Goal: Navigation & Orientation: Go to known website

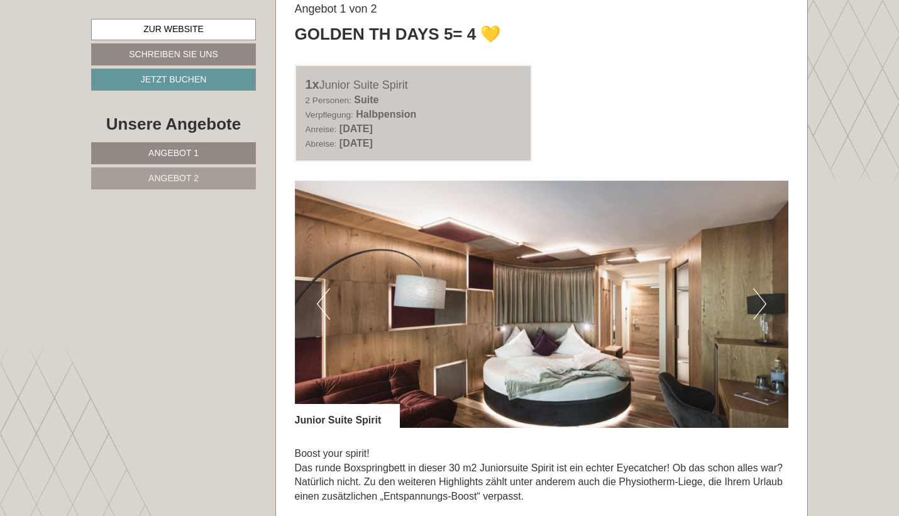
scroll to position [669, 0]
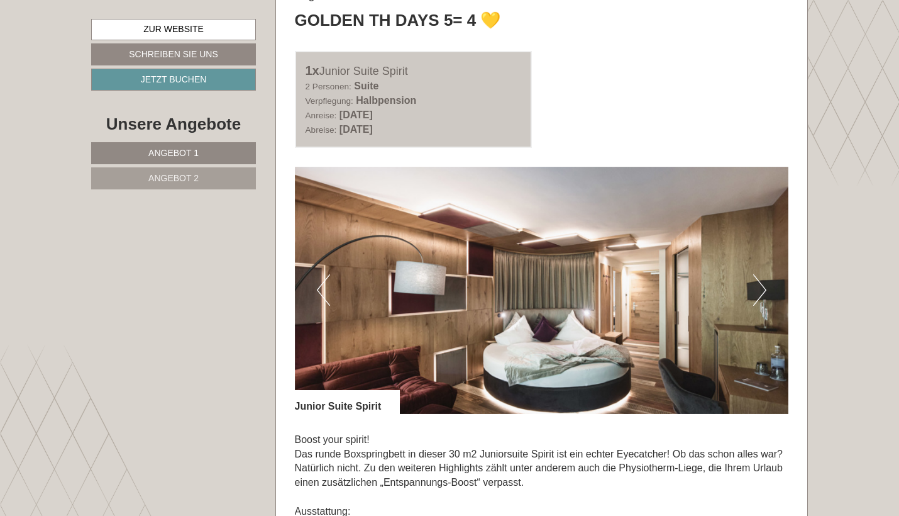
click at [439, 282] on button "Next" at bounding box center [760, 289] width 13 height 31
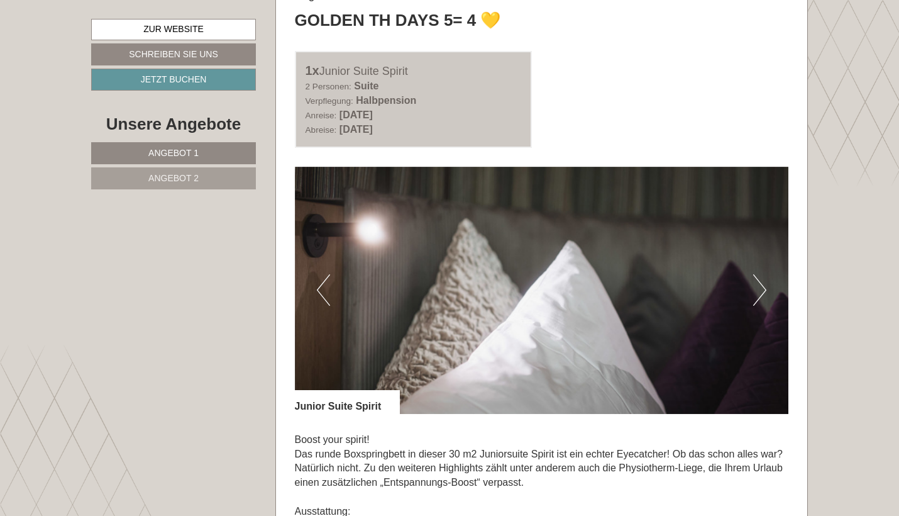
click at [439, 282] on button "Next" at bounding box center [760, 289] width 13 height 31
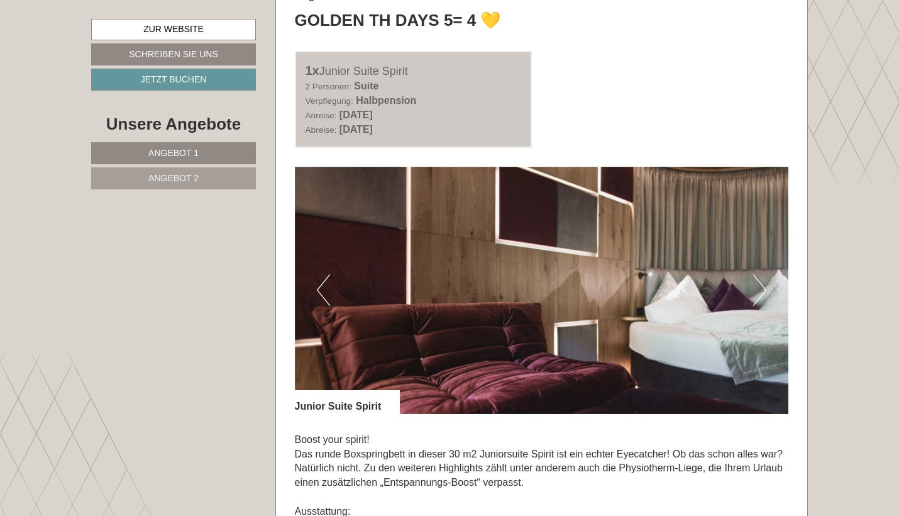
click at [439, 282] on button "Next" at bounding box center [760, 289] width 13 height 31
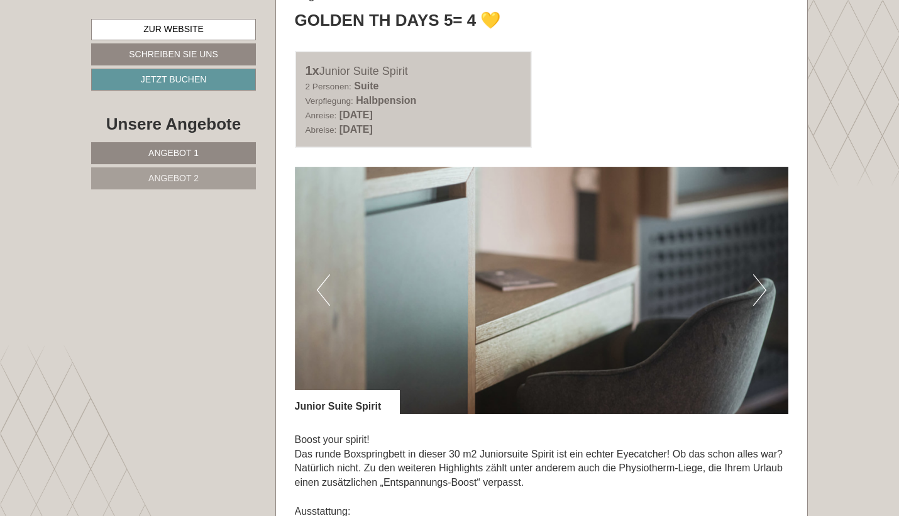
click at [439, 282] on button "Next" at bounding box center [760, 289] width 13 height 31
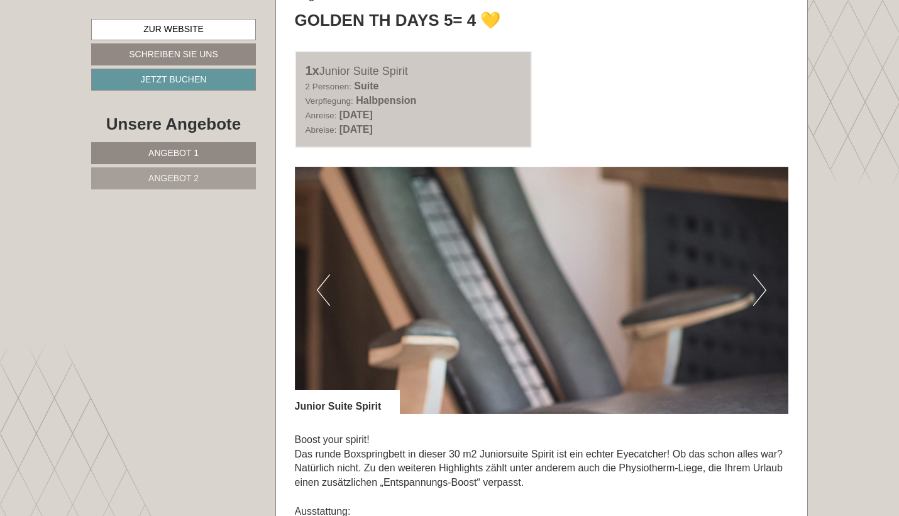
click at [439, 282] on button "Next" at bounding box center [760, 289] width 13 height 31
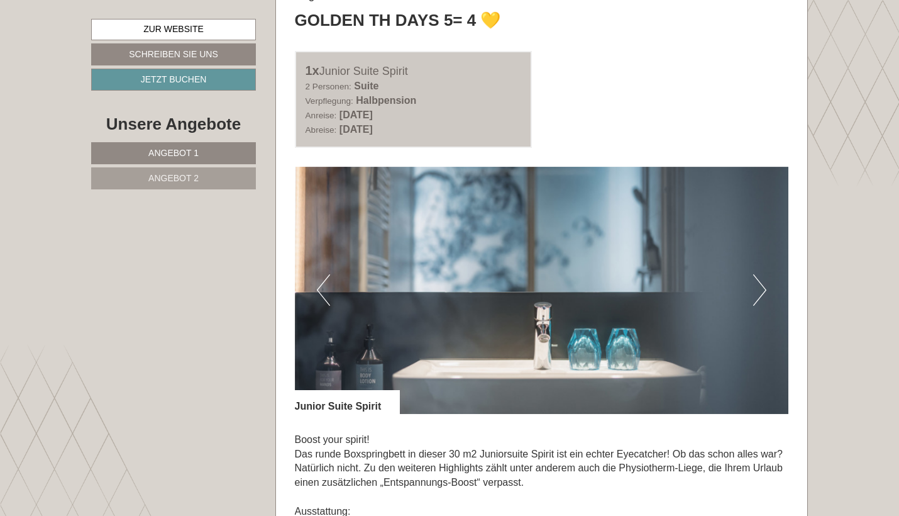
click at [439, 282] on button "Next" at bounding box center [760, 289] width 13 height 31
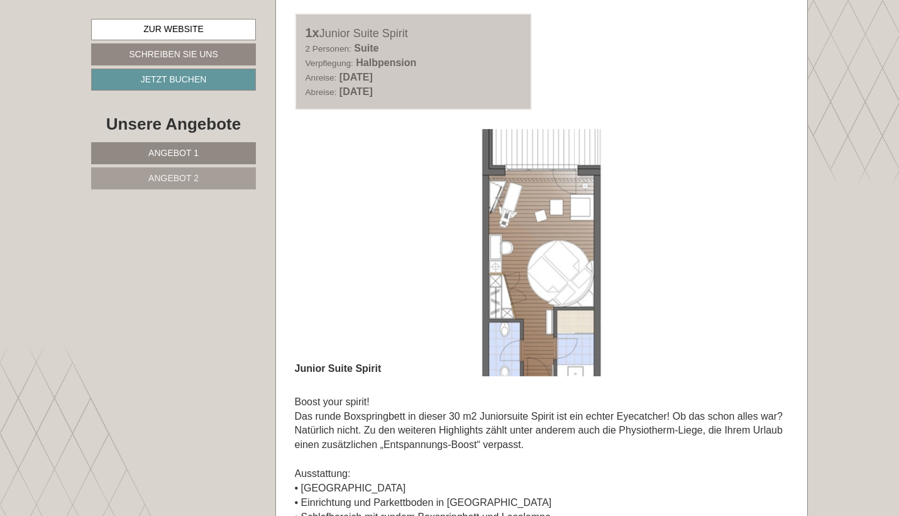
scroll to position [718, 0]
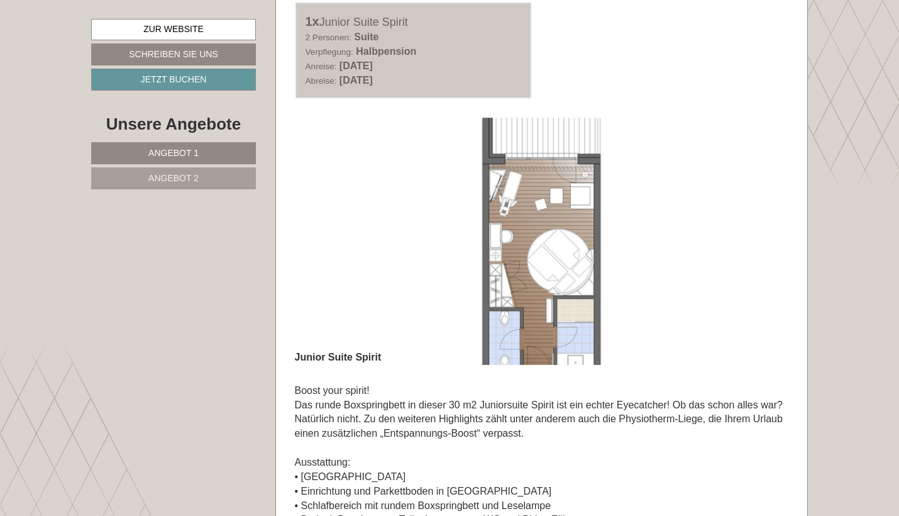
click at [439, 224] on img at bounding box center [542, 241] width 494 height 247
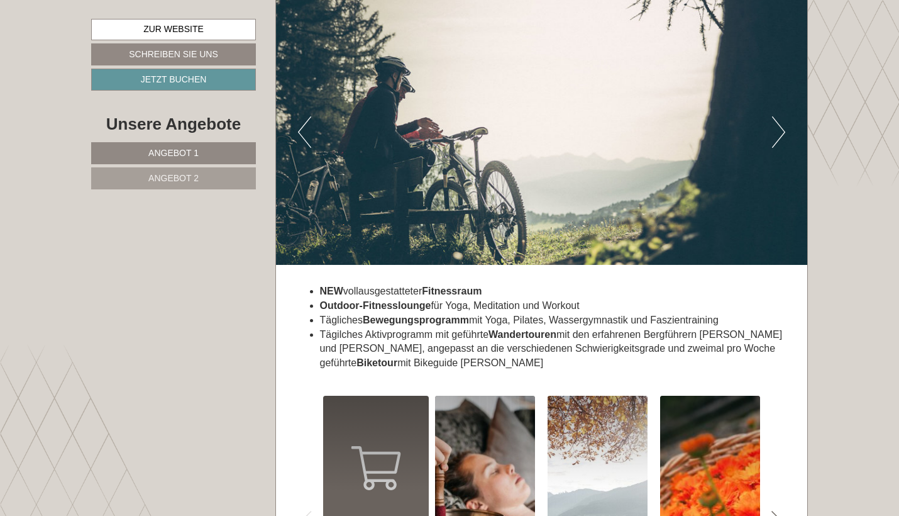
scroll to position [4019, 0]
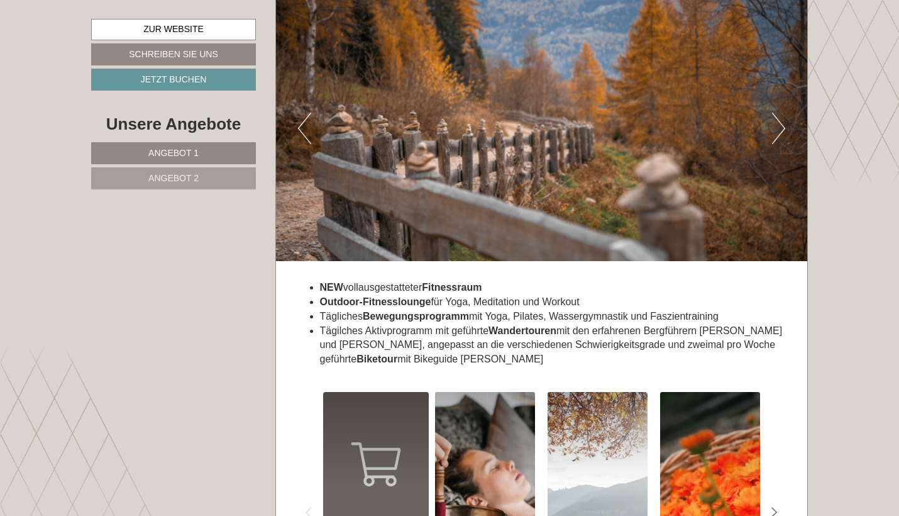
click at [333, 324] on li "Tägilches Aktivprogramm mit geführte Wandertouren mit den erfahrenen Bergführer…" at bounding box center [554, 345] width 469 height 43
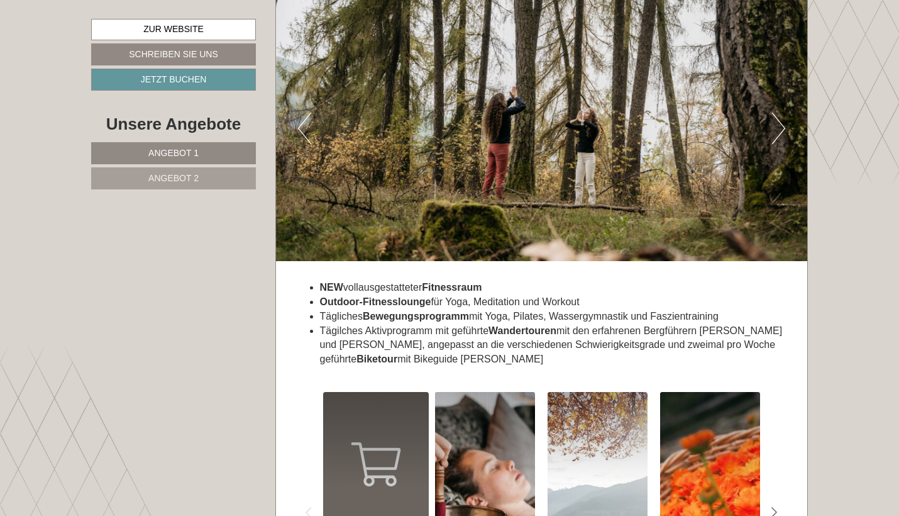
click at [395, 324] on li "Tägilches Aktivprogramm mit geführte Wandertouren mit den erfahrenen Bergführer…" at bounding box center [554, 345] width 469 height 43
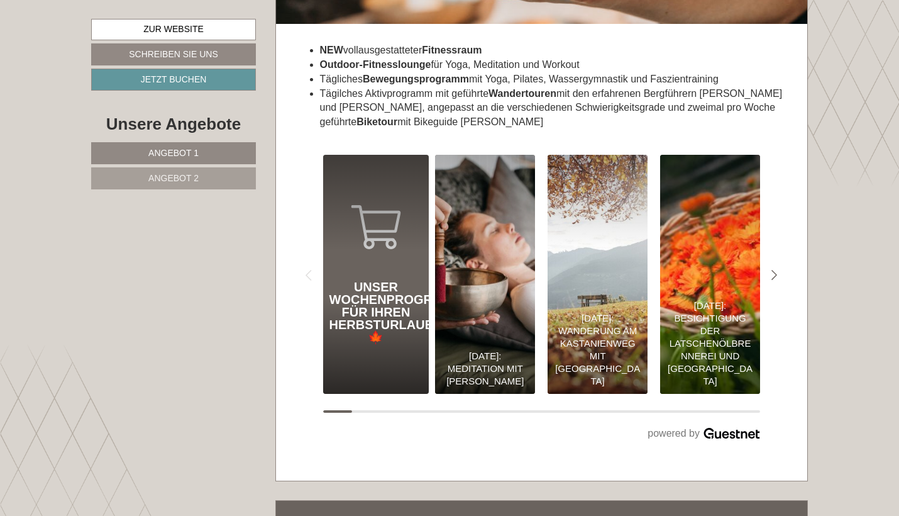
scroll to position [4257, 0]
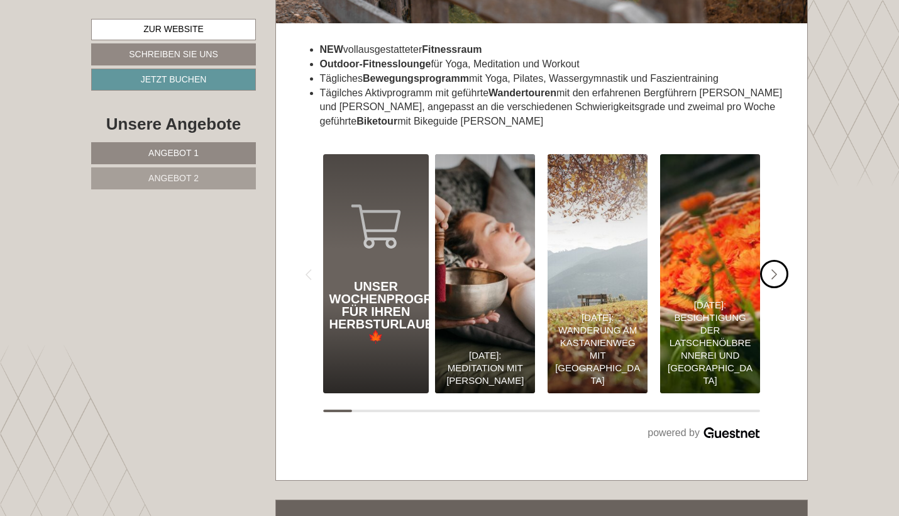
click at [439, 269] on icon "#gn-shop-3 .a-arrow { fill:#4a8f1b; }" at bounding box center [775, 274] width 6 height 11
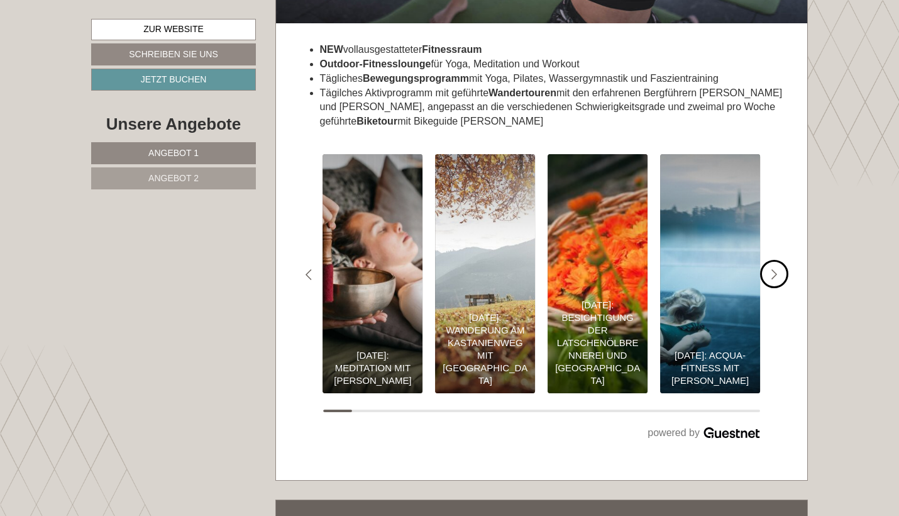
click at [439, 269] on icon "#gn-shop-3 .a-arrow { fill:#4a8f1b; }" at bounding box center [775, 274] width 6 height 11
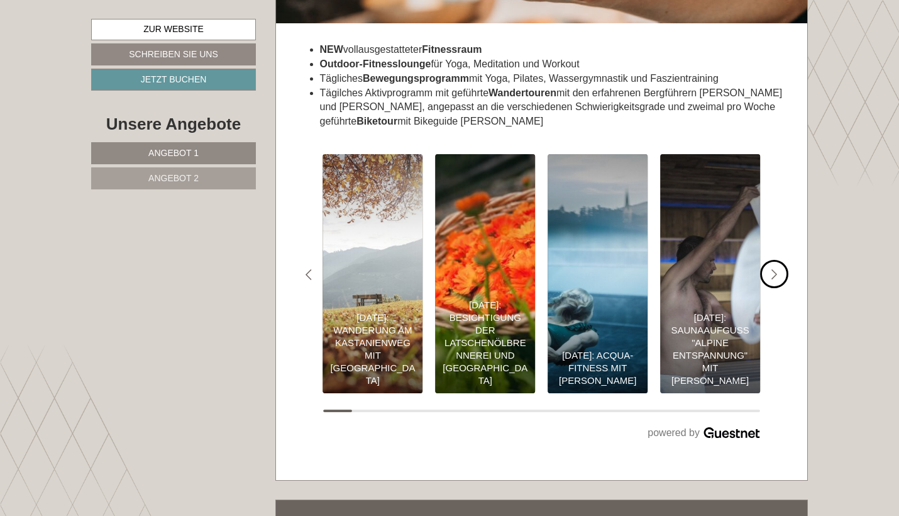
click at [439, 269] on icon "#gn-shop-3 .a-arrow { fill:#4a8f1b; }" at bounding box center [775, 274] width 6 height 11
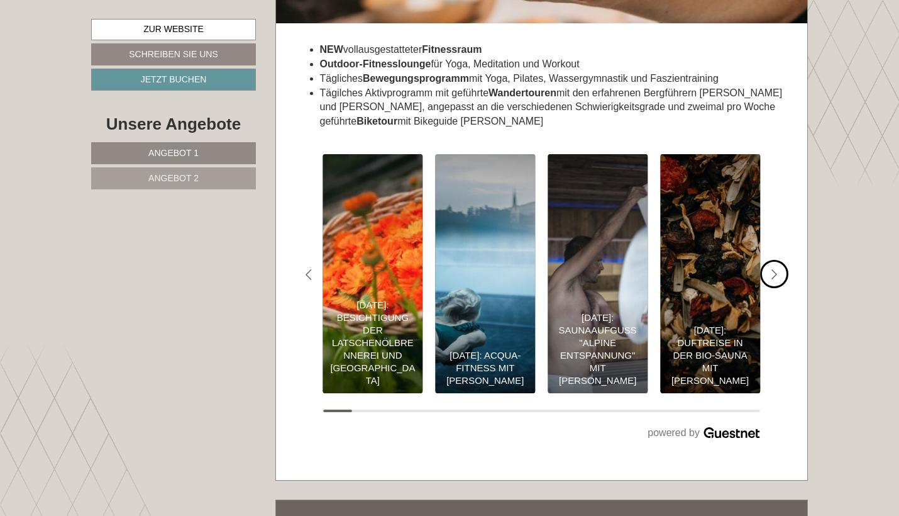
click at [439, 269] on icon "#gn-shop-3 .a-arrow { fill:#4a8f1b; }" at bounding box center [775, 274] width 6 height 11
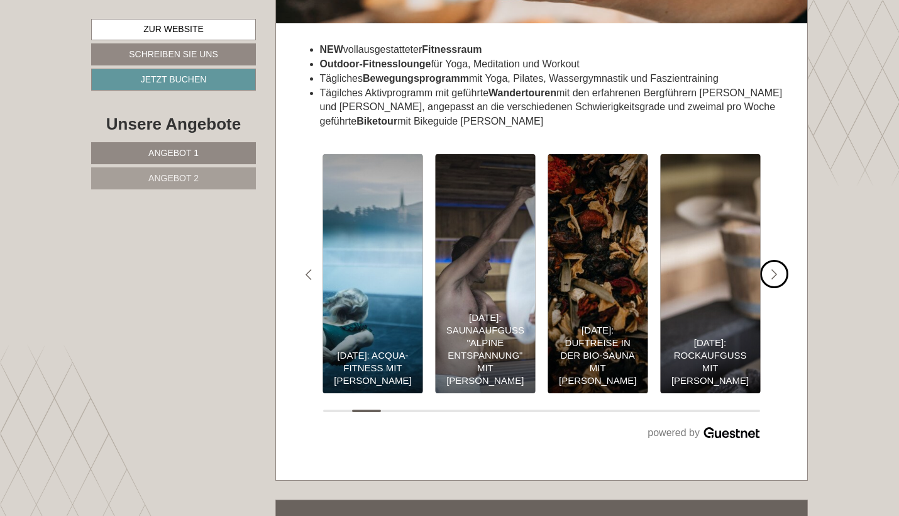
click at [439, 269] on icon "#gn-shop-3 .a-arrow { fill:#4a8f1b; }" at bounding box center [775, 274] width 6 height 11
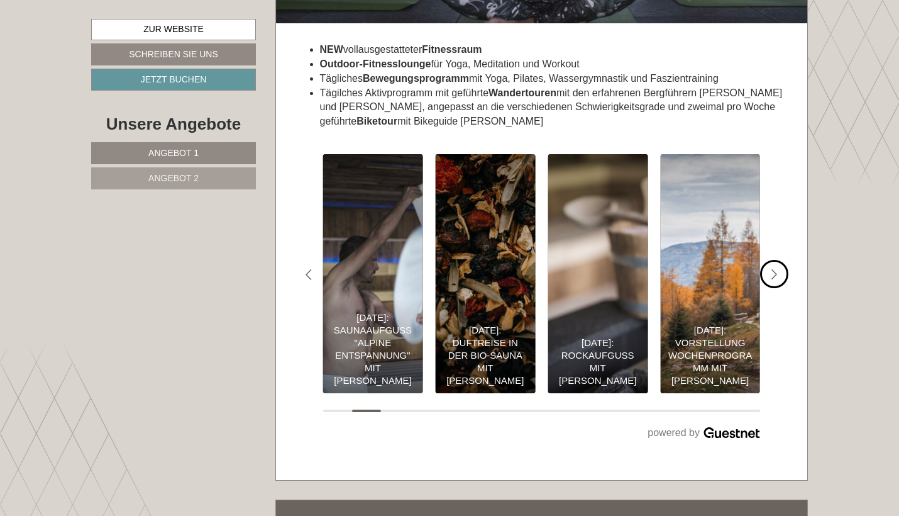
click at [439, 269] on icon "#gn-shop-3 .a-arrow { fill:#4a8f1b; }" at bounding box center [775, 274] width 6 height 11
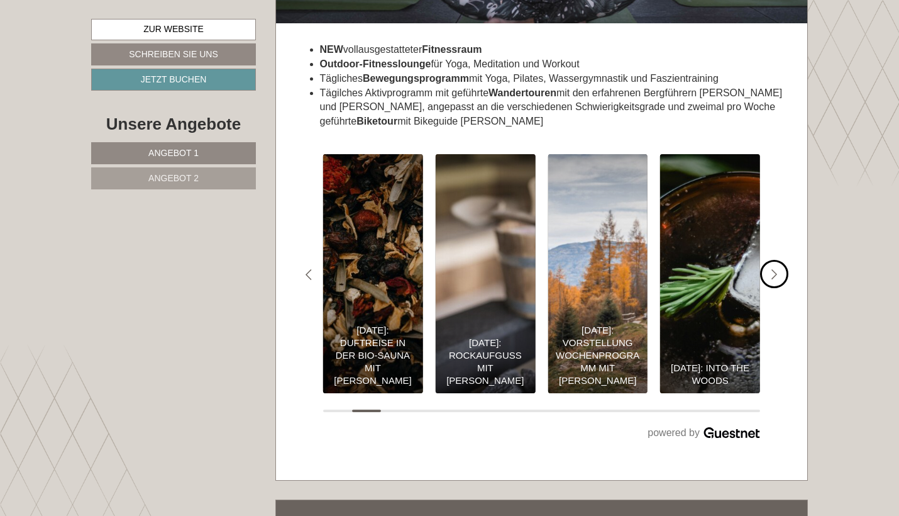
click at [439, 269] on icon "#gn-shop-3 .a-arrow { fill:#4a8f1b; }" at bounding box center [775, 274] width 6 height 11
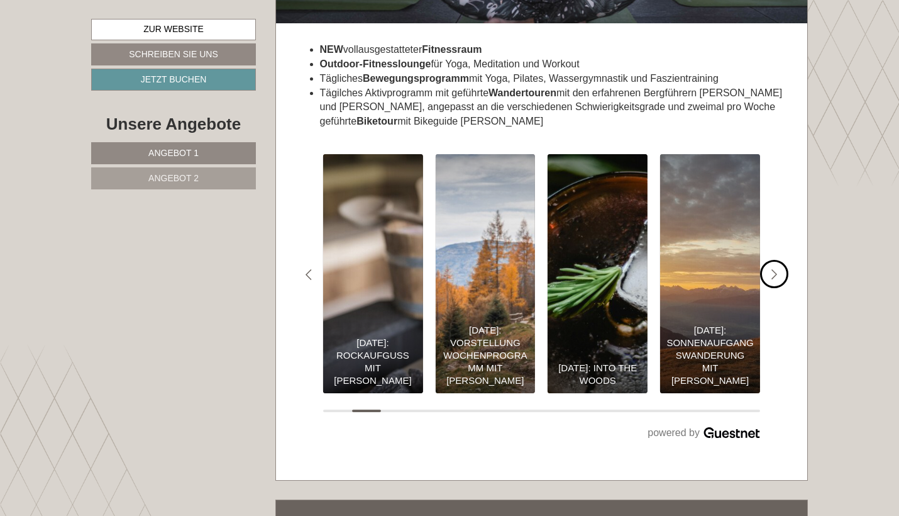
click at [439, 269] on icon "#gn-shop-3 .a-arrow { fill:#4a8f1b; }" at bounding box center [775, 274] width 6 height 11
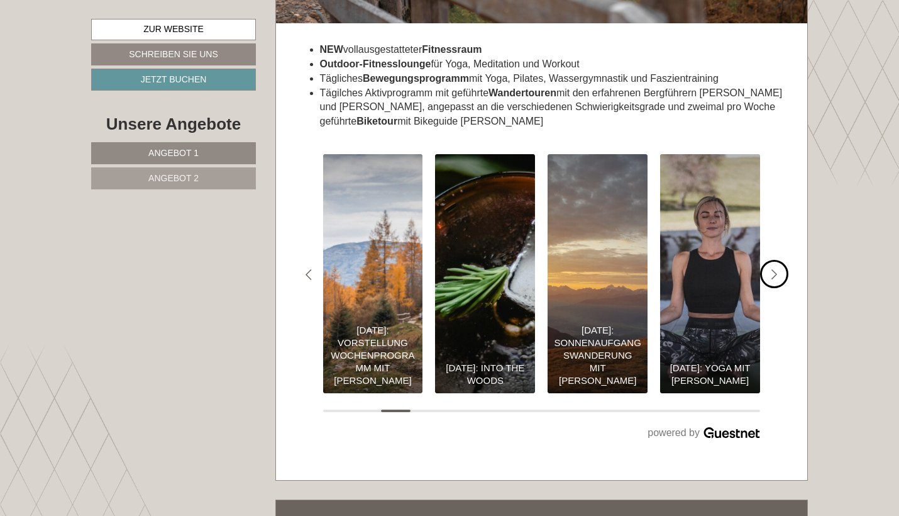
click at [439, 269] on icon "#gn-shop-3 .a-arrow { fill:#4a8f1b; }" at bounding box center [775, 274] width 6 height 11
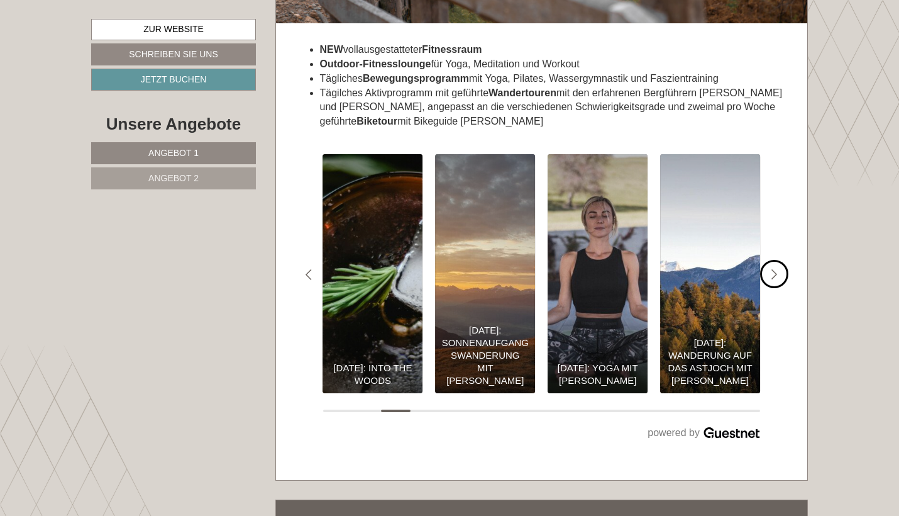
click at [439, 269] on icon "#gn-shop-3 .a-arrow { fill:#4a8f1b; }" at bounding box center [775, 274] width 6 height 11
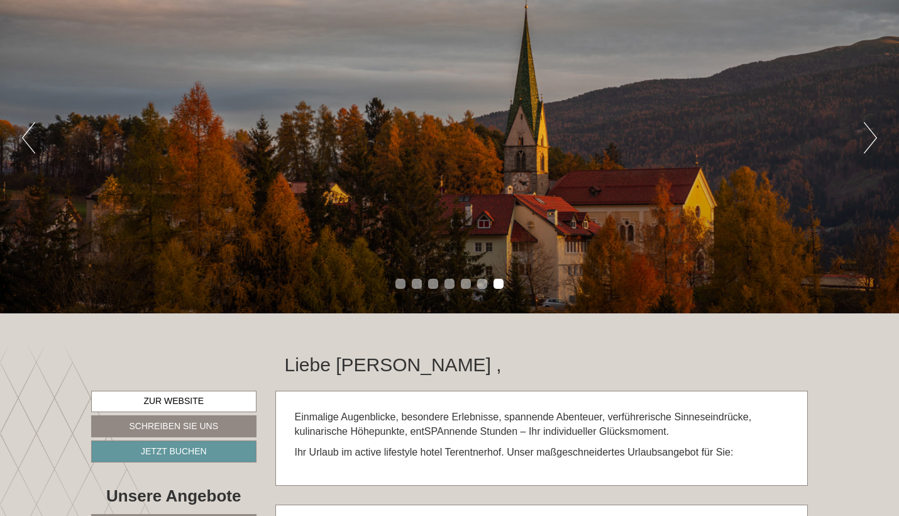
scroll to position [177, 0]
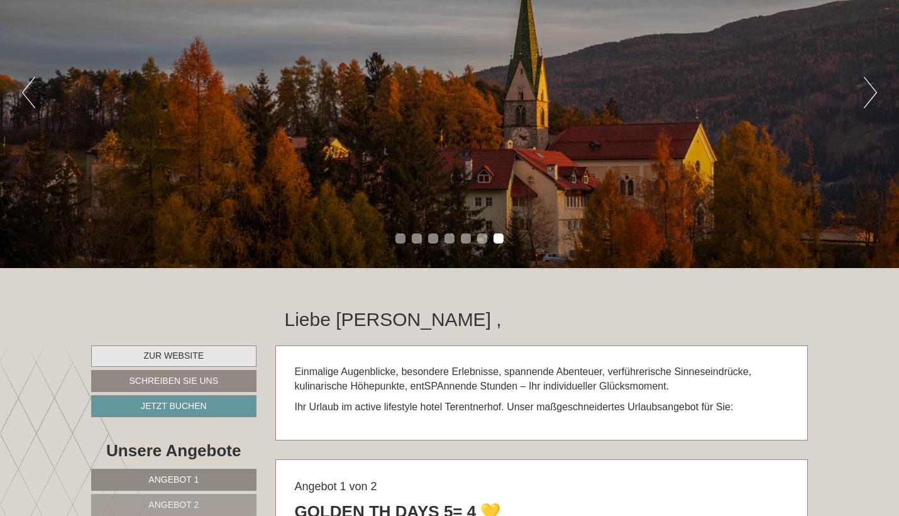
click at [197, 356] on link "Zur Website" at bounding box center [173, 355] width 165 height 21
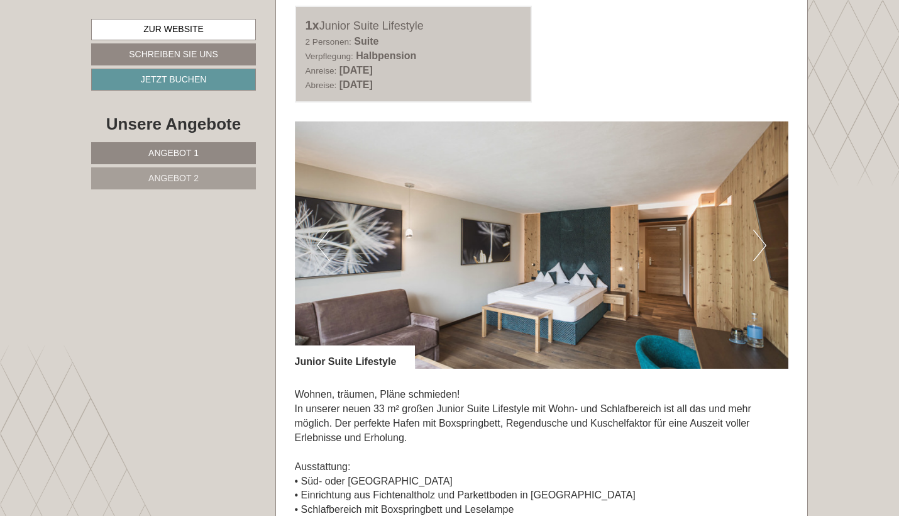
scroll to position [1647, 0]
click at [760, 230] on button "Next" at bounding box center [760, 245] width 13 height 31
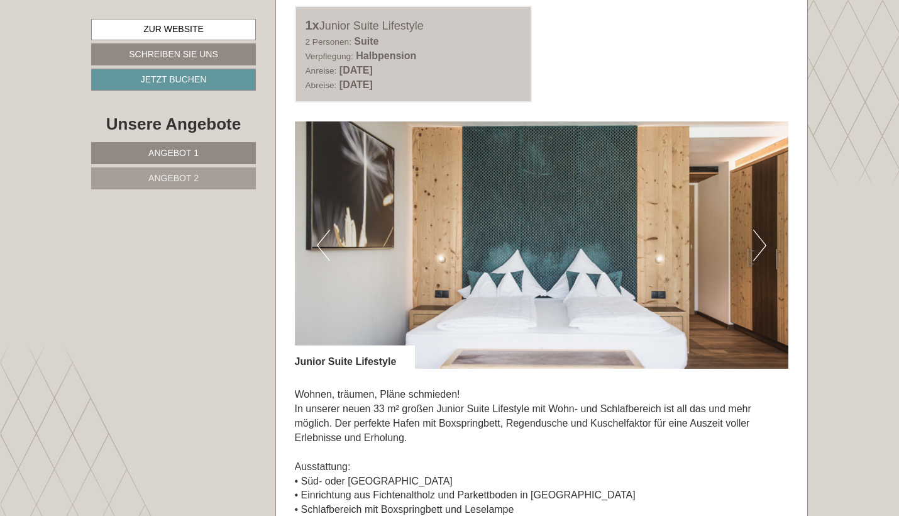
click at [760, 230] on button "Next" at bounding box center [760, 245] width 13 height 31
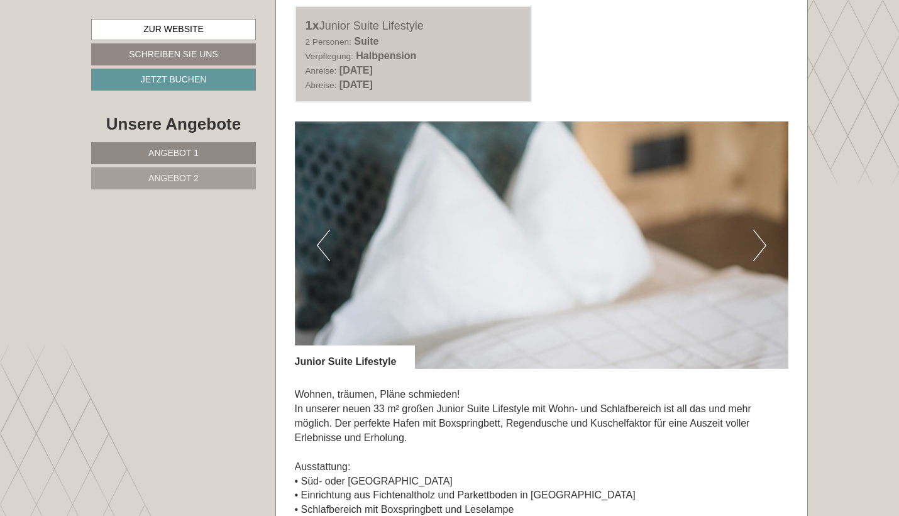
click at [760, 230] on button "Next" at bounding box center [760, 245] width 13 height 31
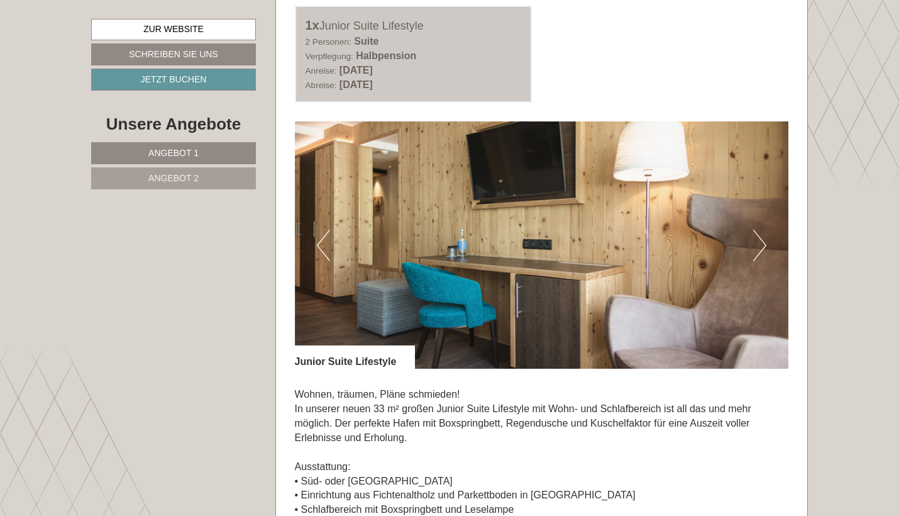
click at [759, 230] on button "Next" at bounding box center [760, 245] width 13 height 31
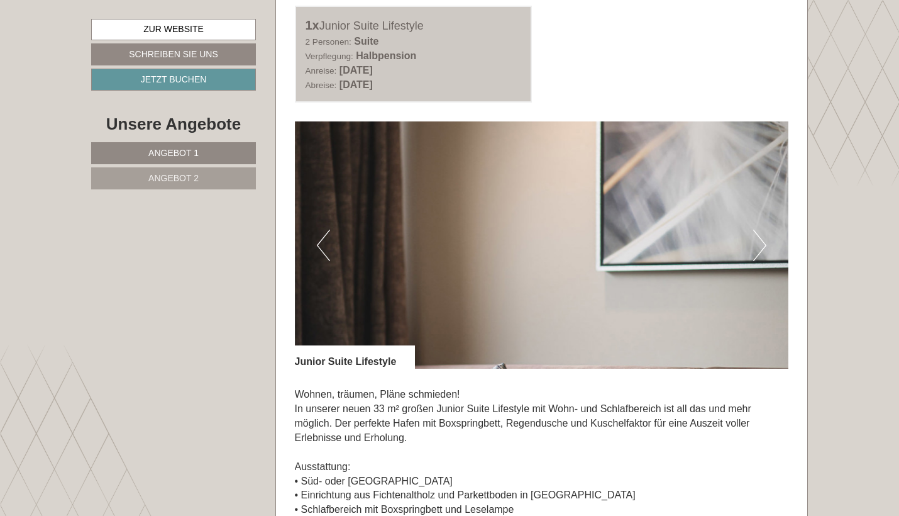
click at [759, 230] on button "Next" at bounding box center [760, 245] width 13 height 31
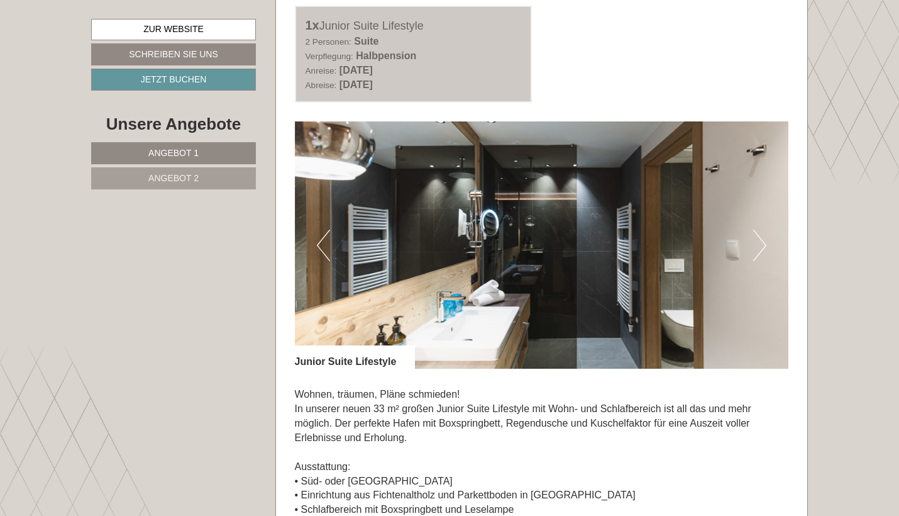
click at [759, 230] on button "Next" at bounding box center [760, 245] width 13 height 31
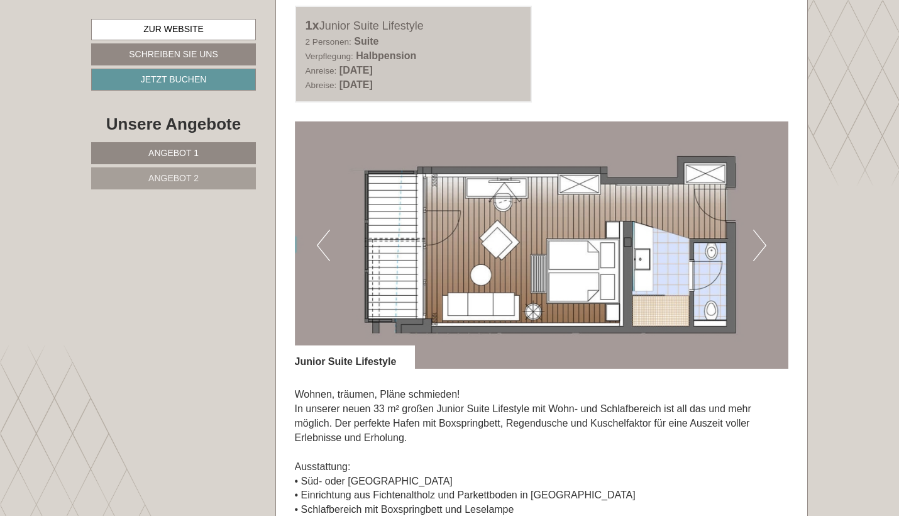
click at [759, 230] on button "Next" at bounding box center [760, 245] width 13 height 31
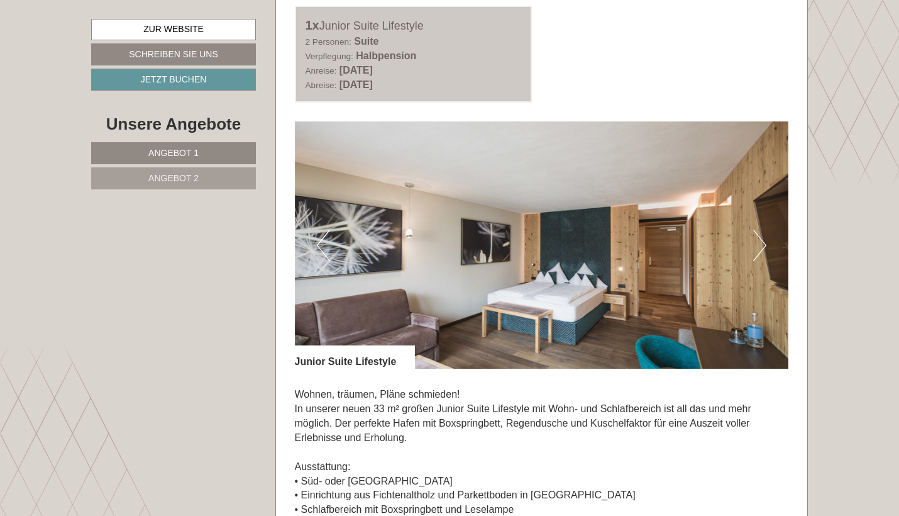
click at [759, 230] on button "Next" at bounding box center [760, 245] width 13 height 31
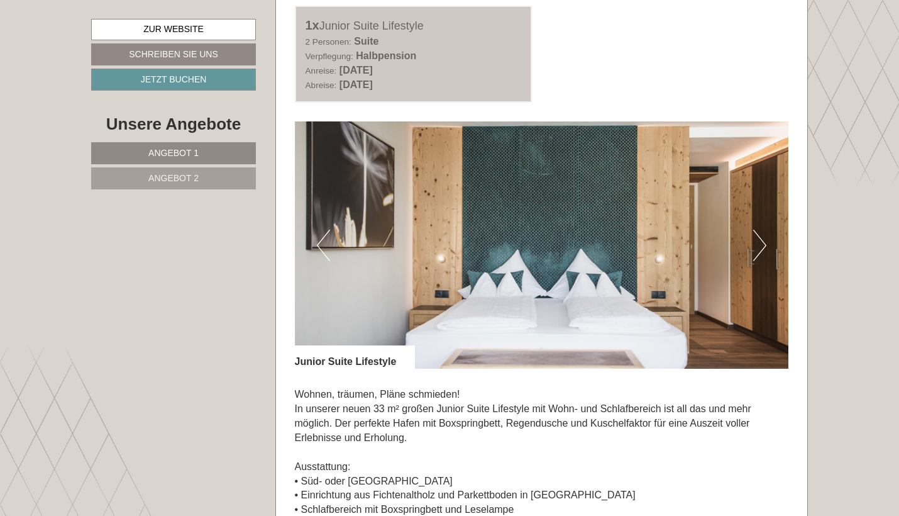
click at [759, 230] on button "Next" at bounding box center [760, 245] width 13 height 31
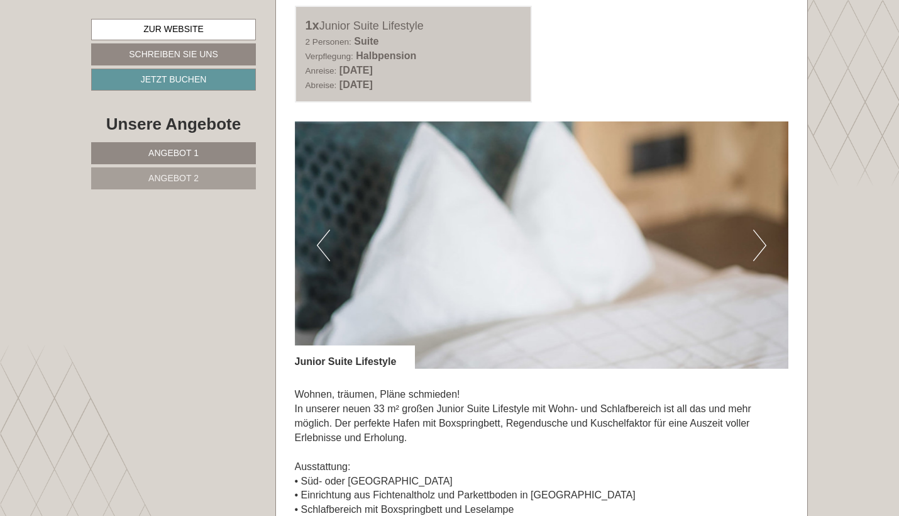
click at [759, 230] on button "Next" at bounding box center [760, 245] width 13 height 31
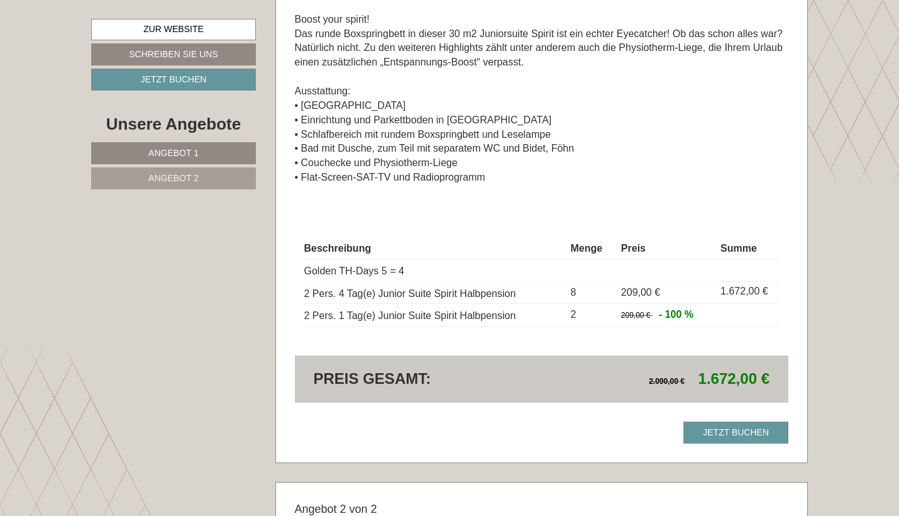
scroll to position [1091, 0]
